Goal: Transaction & Acquisition: Purchase product/service

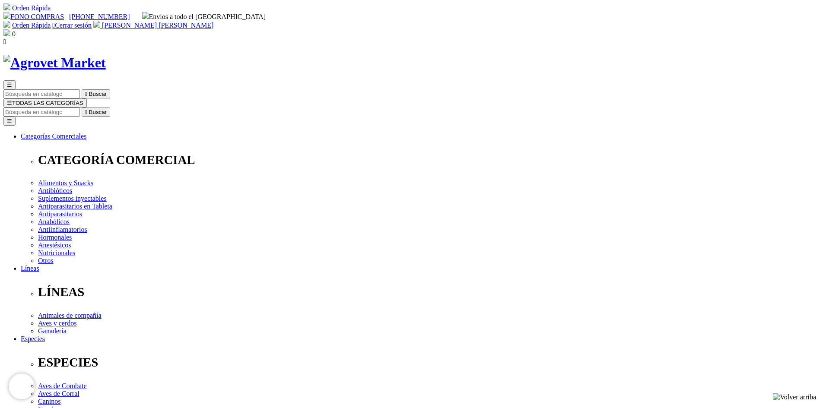
click at [80, 108] on input "Buscar" at bounding box center [41, 112] width 77 height 9
paste input "Respibiotic 48 horas x 100 ml"
drag, startPoint x: 582, startPoint y: 46, endPoint x: 557, endPoint y: 46, distance: 25.5
click at [80, 108] on input "Respibiotic 48 horas x 100 ml" at bounding box center [41, 112] width 77 height 9
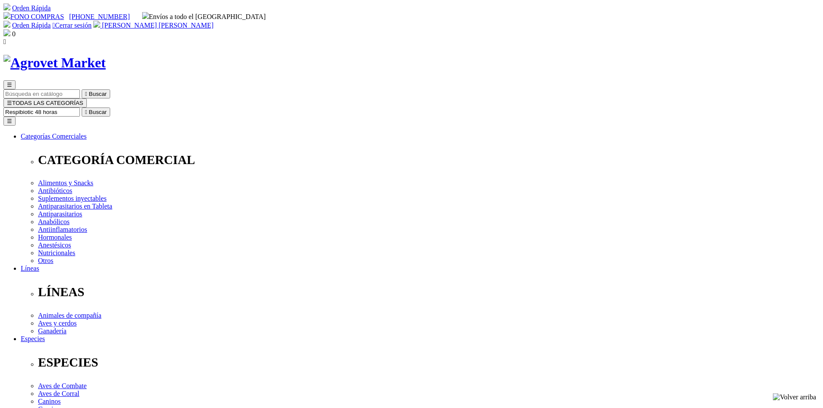
type input "Respibiotic 48 horas"
click at [82, 108] on button " Buscar" at bounding box center [96, 112] width 29 height 9
select select "3"
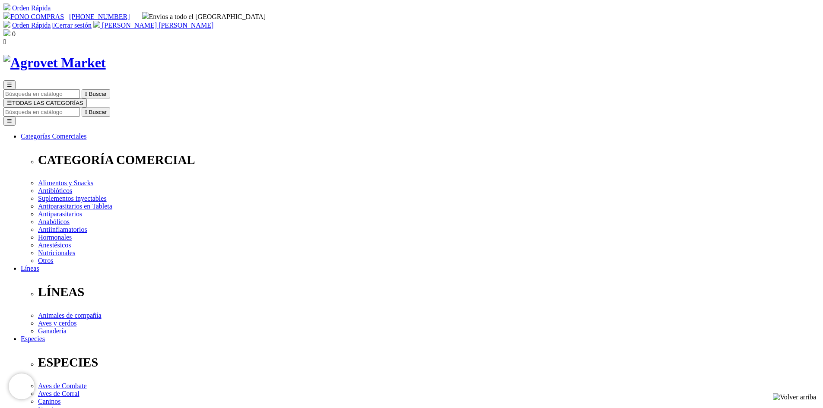
select select "4"
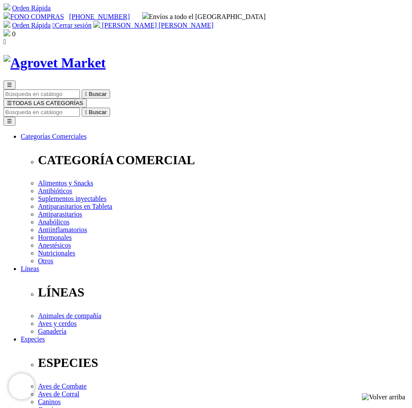
radio input "true"
select select "0"
select select "7"
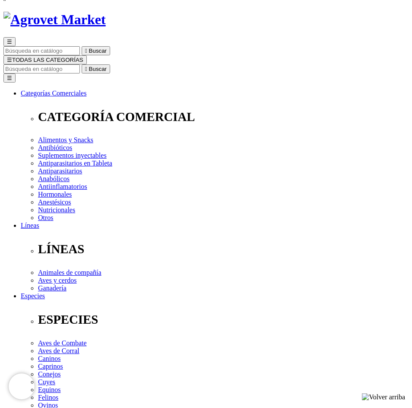
click at [80, 64] on input "Buscar" at bounding box center [41, 68] width 77 height 9
paste input "Ceftiofen x 100 ml"
drag, startPoint x: 341, startPoint y: 34, endPoint x: 318, endPoint y: 35, distance: 23.3
click at [260, 64] on input "Ceftiofen x 100 ml" at bounding box center [221, 68] width 77 height 9
type input "Ceftiofen"
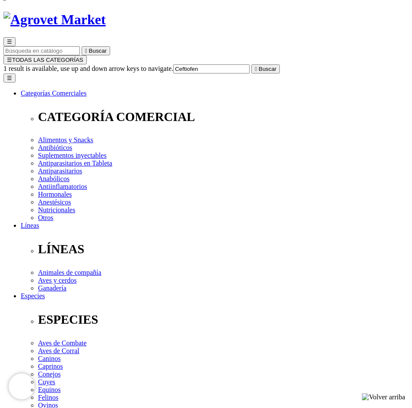
click at [257, 66] on icon "" at bounding box center [256, 69] width 2 height 6
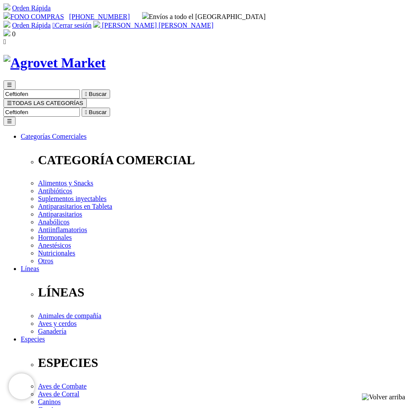
select select "3"
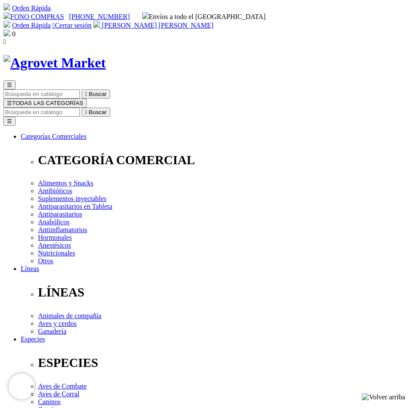
radio input "true"
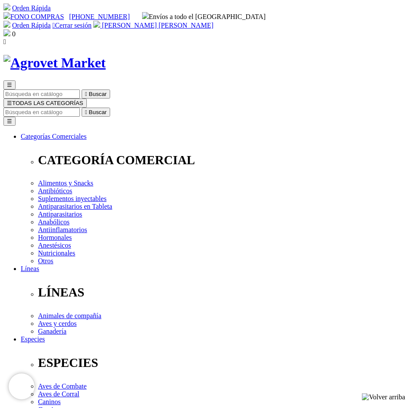
select select "7"
click at [80, 108] on input "Buscar" at bounding box center [41, 112] width 77 height 9
paste input "amoxigentin x 100 ml"
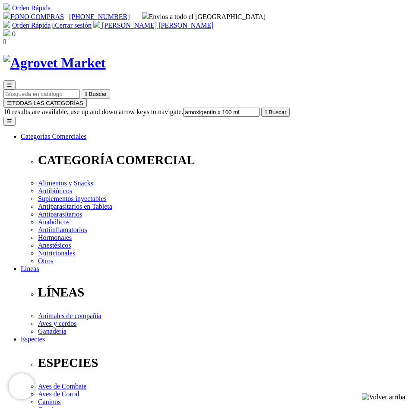
drag, startPoint x: 341, startPoint y: 78, endPoint x: 317, endPoint y: 79, distance: 24.2
click at [260, 108] on input "amoxigentin x 100 ml" at bounding box center [221, 112] width 77 height 9
type input "amoxigentin"
click at [257, 109] on icon "" at bounding box center [256, 112] width 2 height 6
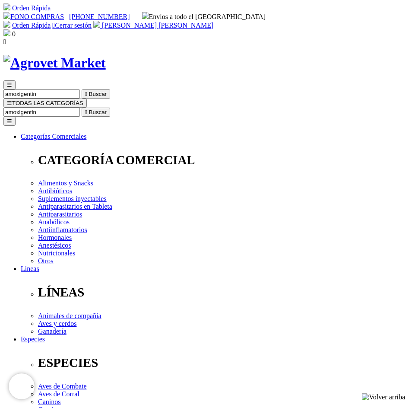
radio input "true"
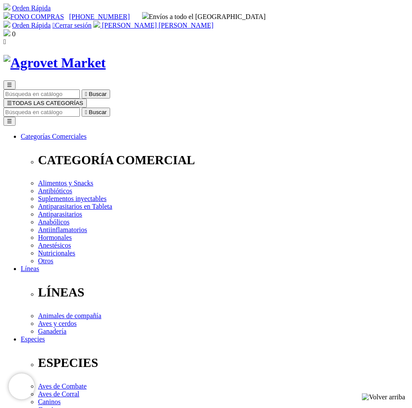
select select "7"
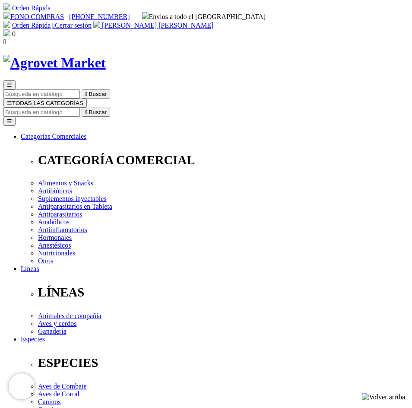
radio input "true"
select select "3"
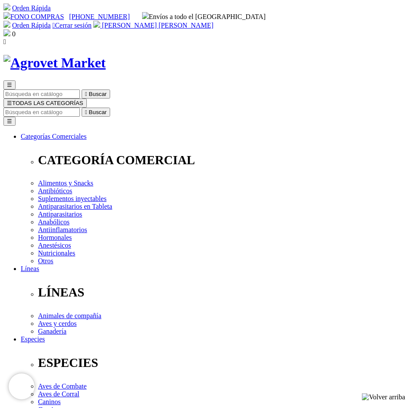
select select "3"
click at [80, 108] on input "Buscar" at bounding box center [41, 112] width 77 height 9
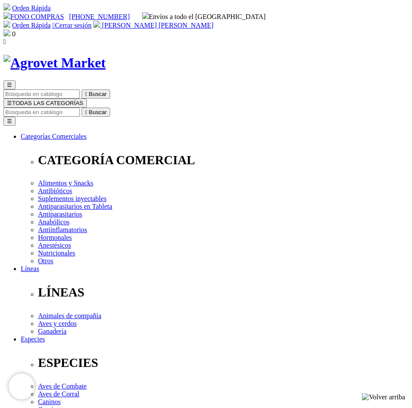
paste input "Qrex x 100 ml."
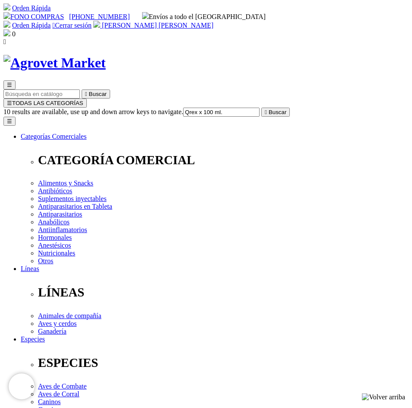
drag, startPoint x: 340, startPoint y: 76, endPoint x: 331, endPoint y: 76, distance: 9.5
click at [260, 108] on input "Qrex x 100 ml." at bounding box center [221, 112] width 77 height 9
type input "Qrex x 100 ml."
click at [290, 108] on button " Buscar" at bounding box center [276, 112] width 29 height 9
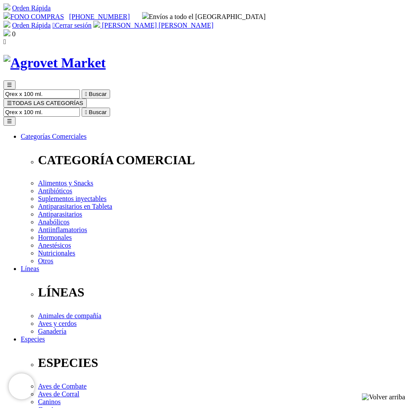
click at [80, 108] on input "Qrex x 100 ml." at bounding box center [41, 112] width 77 height 9
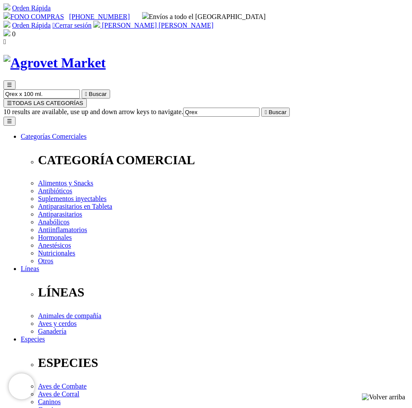
type input "Qrex"
click at [262, 108] on button " Buscar" at bounding box center [276, 112] width 29 height 9
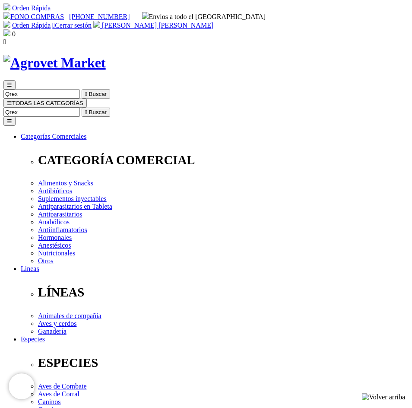
select select "143"
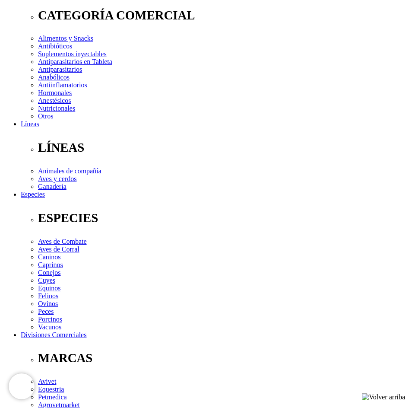
scroll to position [130, 0]
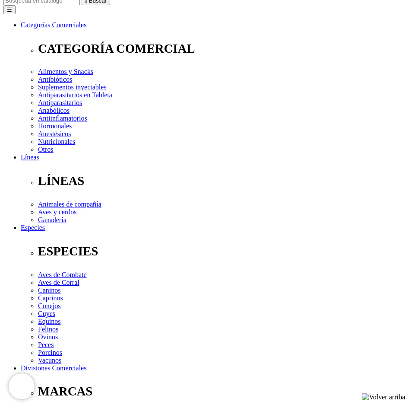
scroll to position [86, 0]
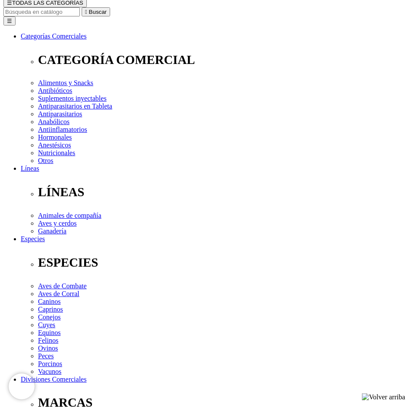
scroll to position [130, 0]
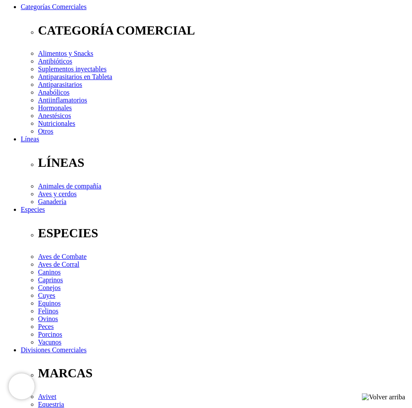
select select "142"
select select "143"
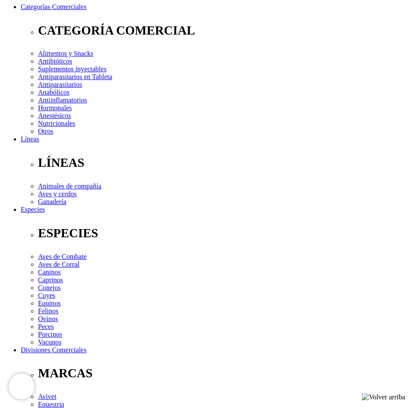
select select "143"
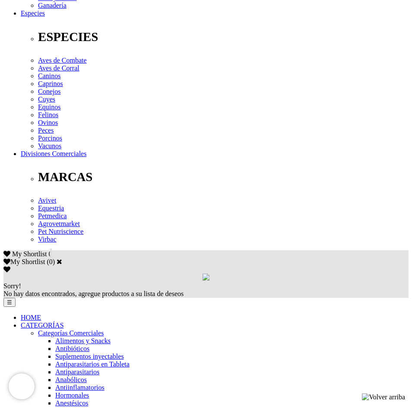
scroll to position [346, 0]
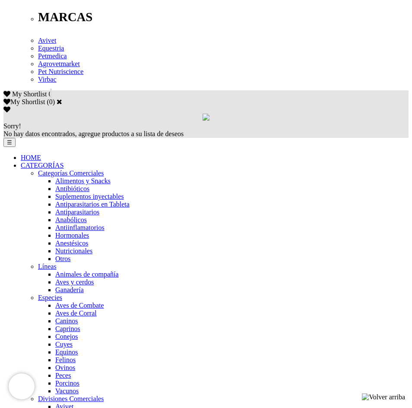
scroll to position [489, 0]
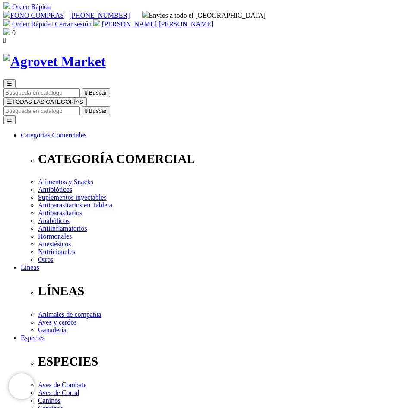
scroll to position [0, 0]
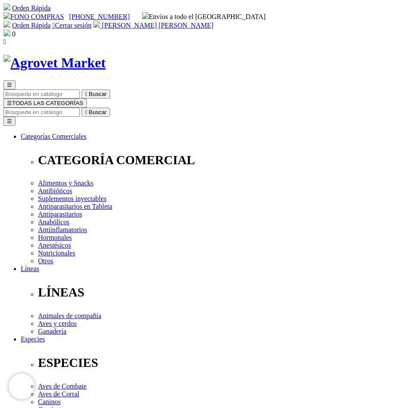
click at [80, 108] on input "Buscar" at bounding box center [41, 112] width 77 height 9
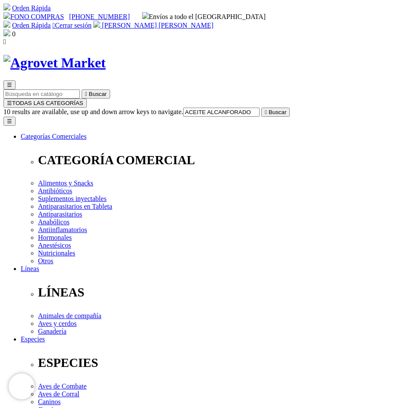
type input "ACEITE ALCANFORADO"
click at [262, 108] on button " Buscar" at bounding box center [276, 112] width 29 height 9
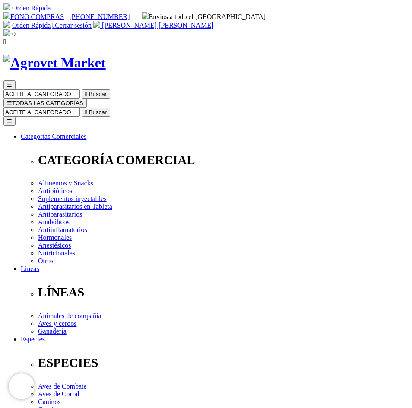
click at [80, 108] on input "ACEITE ALCANFORADO" at bounding box center [41, 112] width 77 height 9
click at [87, 109] on icon "" at bounding box center [86, 112] width 2 height 6
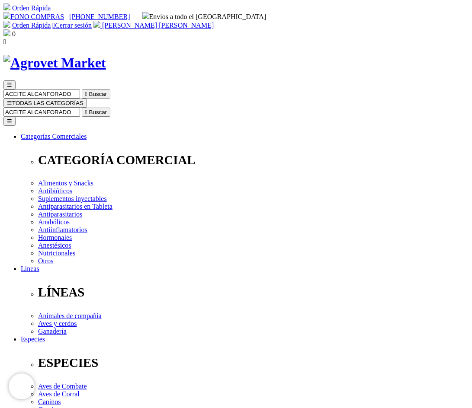
click at [80, 108] on input "ACEITE ALCANFORADO" at bounding box center [41, 112] width 77 height 9
type input "A"
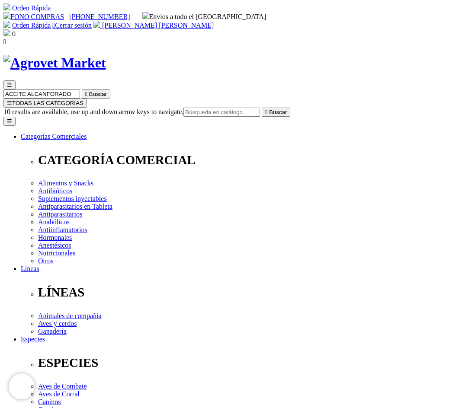
paste input "tylogentadex x 250 ml"
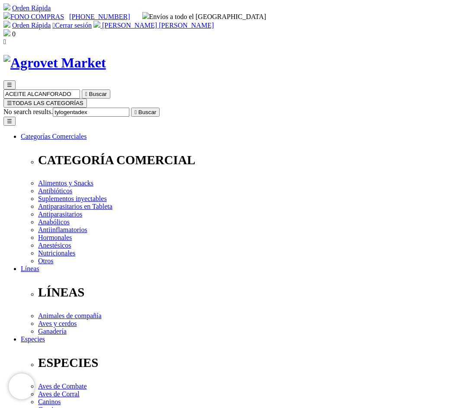
type input "tylogentadex"
click at [137, 109] on icon "" at bounding box center [135, 112] width 2 height 6
click at [80, 108] on input "tylogentadex" at bounding box center [41, 112] width 77 height 9
click at [129, 108] on input "tyogentadex" at bounding box center [91, 112] width 77 height 9
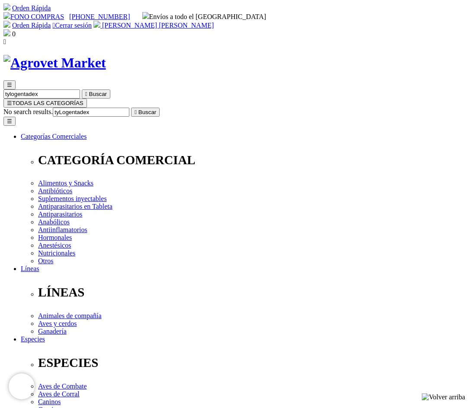
click at [129, 108] on input "tyLogentadex" at bounding box center [91, 112] width 77 height 9
type input "tyLo gentadex"
click at [264, 109] on icon "" at bounding box center [263, 112] width 2 height 6
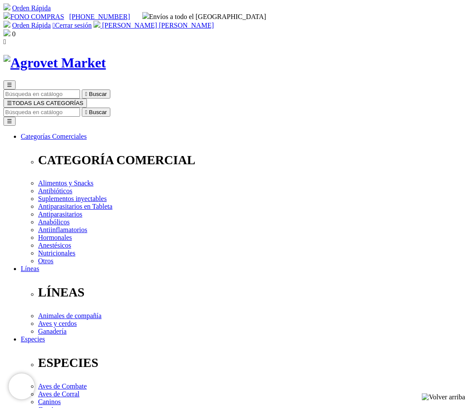
select select "4"
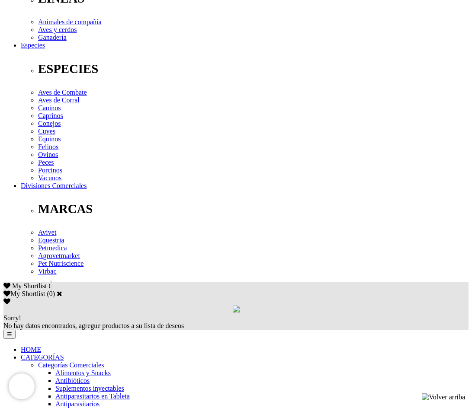
scroll to position [303, 0]
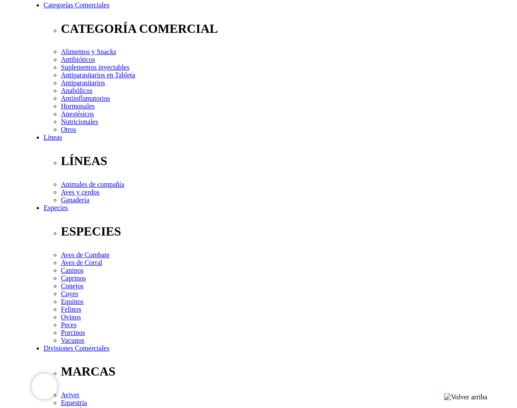
scroll to position [130, 0]
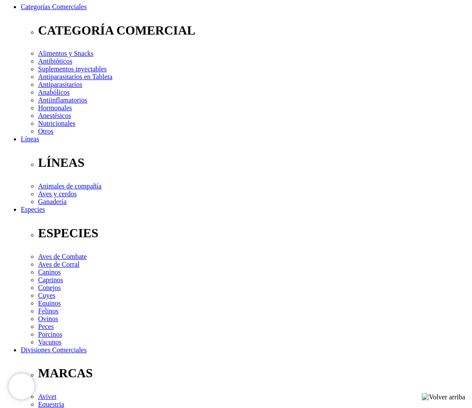
drag, startPoint x: 237, startPoint y: 17, endPoint x: 322, endPoint y: 14, distance: 85.2
copy h1 "Tylo-Combisone"
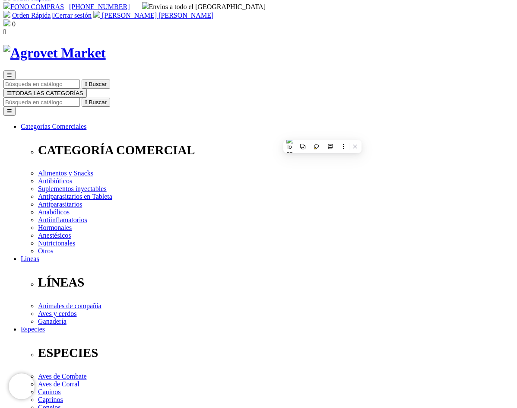
scroll to position [0, 0]
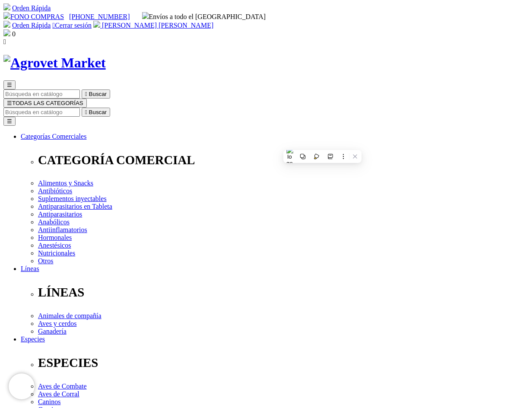
click at [80, 108] on input "Buscar" at bounding box center [41, 112] width 77 height 9
paste input "Cefa-sec x jeringax 48 und"
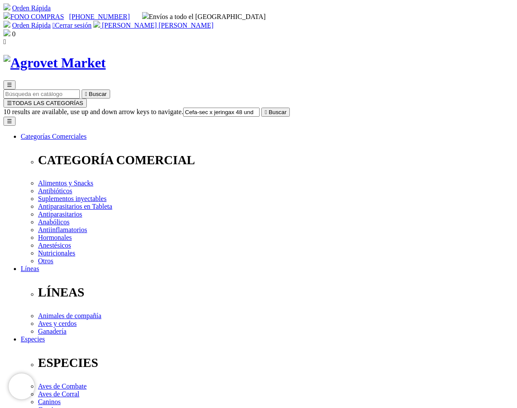
drag, startPoint x: 430, startPoint y: 45, endPoint x: 379, endPoint y: 46, distance: 51.0
click at [260, 108] on input "Cefa-sec x jeringax 48 und" at bounding box center [221, 112] width 77 height 9
type input "Cefa-sec"
click at [267, 109] on icon "" at bounding box center [266, 112] width 2 height 6
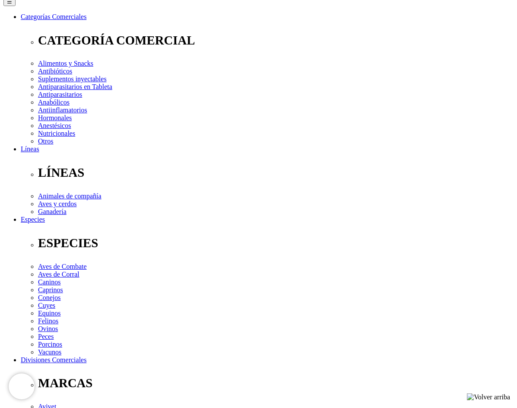
scroll to position [130, 0]
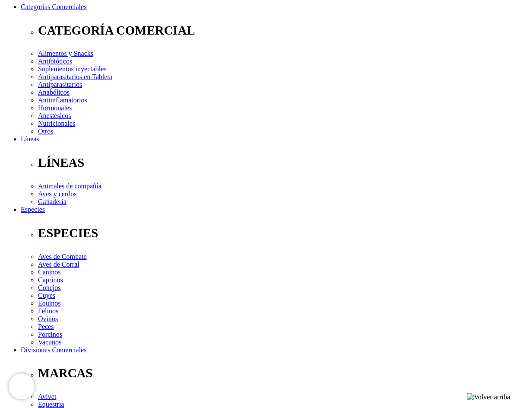
select select "34"
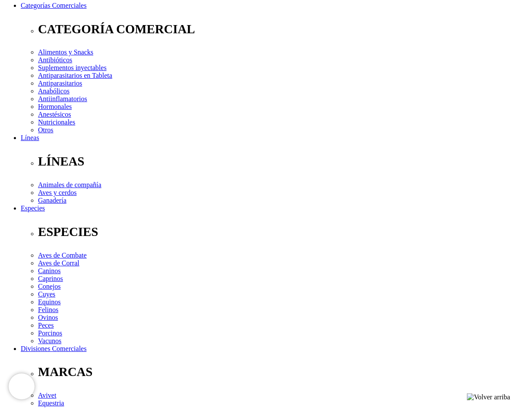
scroll to position [86, 0]
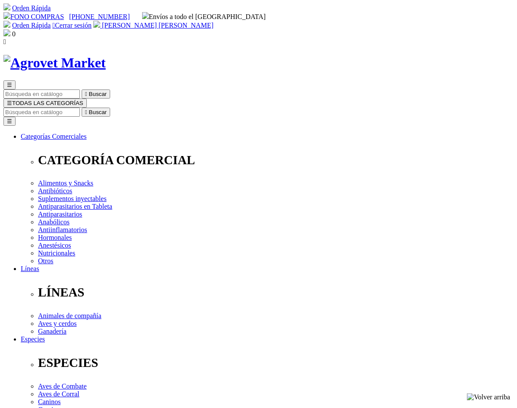
select select "34"
click at [80, 108] on input "Buscar" at bounding box center [41, 112] width 77 height 9
paste input "cefa-milk forte"
type input "cefa-milk forte"
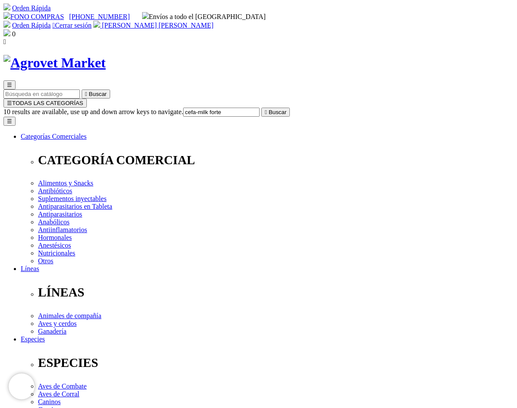
click at [267, 109] on icon "" at bounding box center [266, 112] width 2 height 6
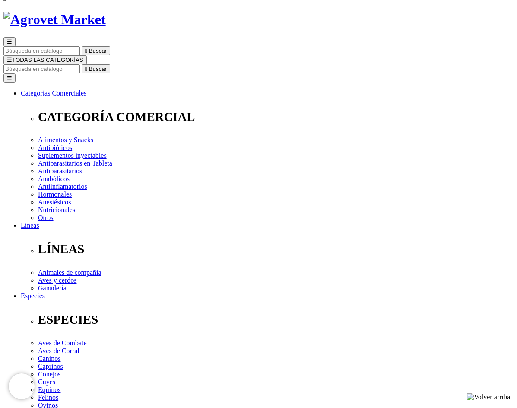
radio input "true"
select select "34"
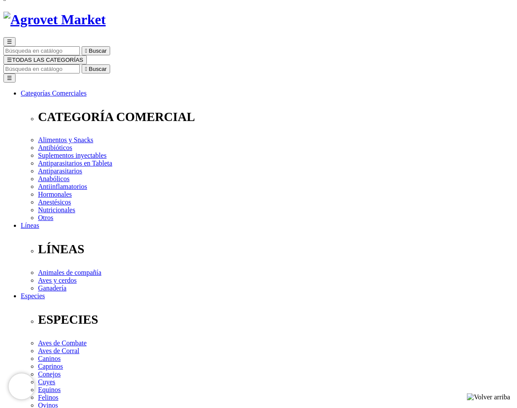
radio input "true"
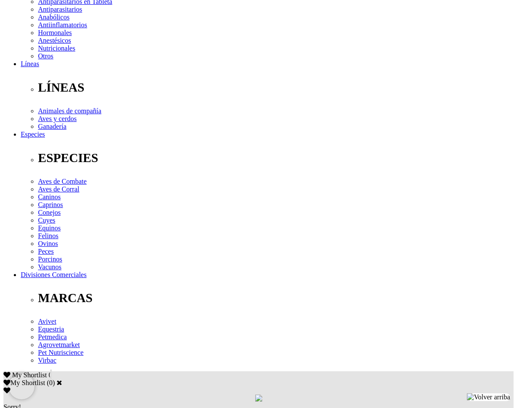
scroll to position [259, 0]
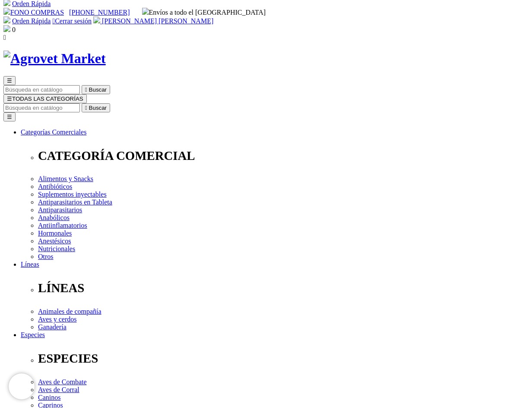
scroll to position [0, 0]
